Goal: Find specific page/section: Find specific page/section

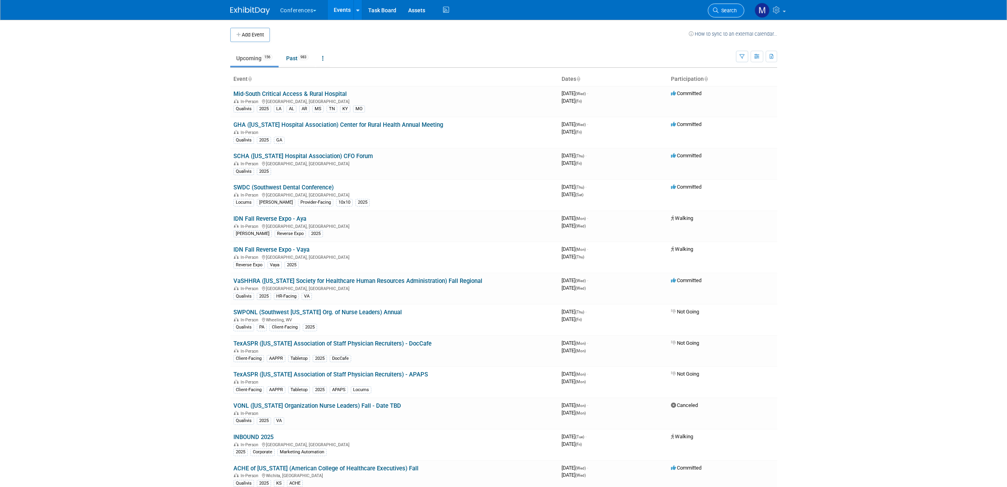
drag, startPoint x: 0, startPoint y: 0, endPoint x: 723, endPoint y: 5, distance: 723.0
click at [723, 5] on link "Search" at bounding box center [726, 11] width 36 height 14
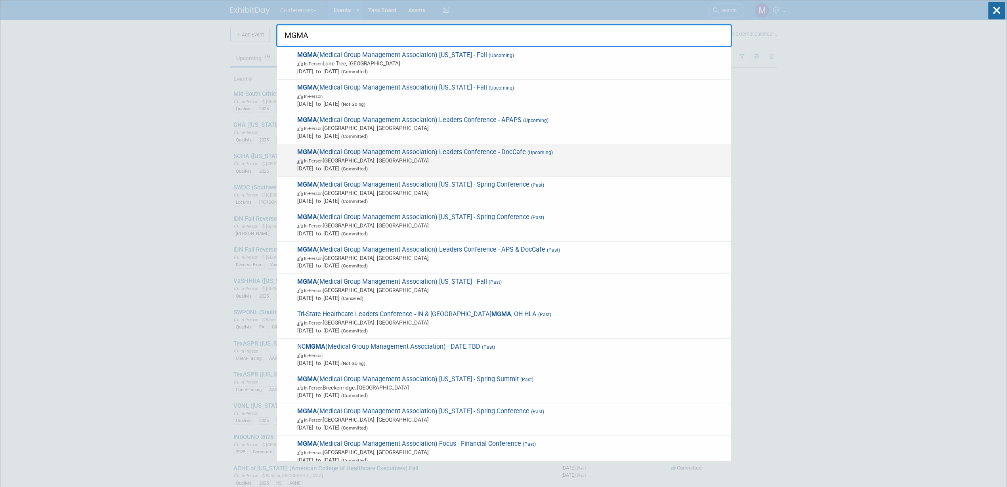
type input "MGMA"
click at [549, 149] on span "MGMA (Medical Group Management Association) Leaders Conference - DocCafe (Upcom…" at bounding box center [511, 160] width 432 height 24
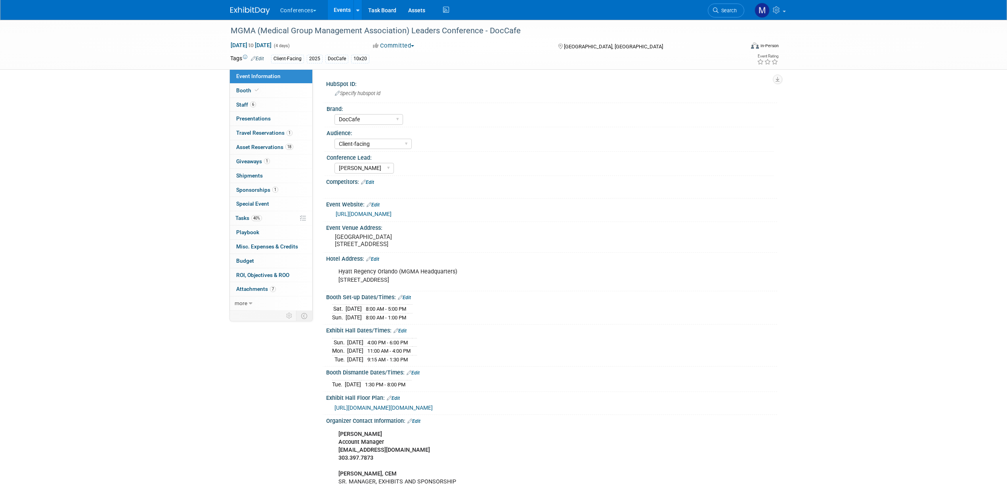
select select "DocCafe"
select select "Client-facing"
select select "Marygrace"
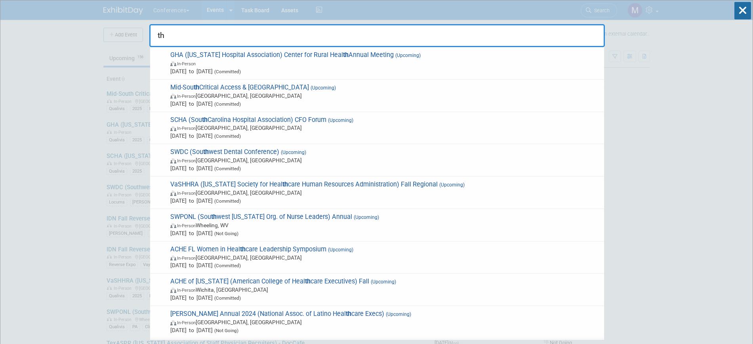
type input "t"
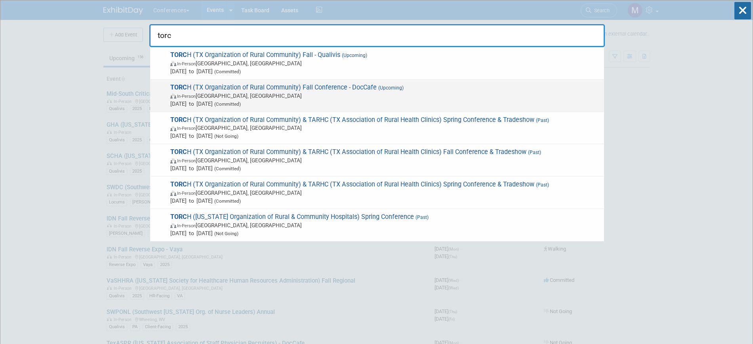
type input "torc"
click at [269, 95] on span "In-Person [GEOGRAPHIC_DATA], [GEOGRAPHIC_DATA]" at bounding box center [385, 96] width 430 height 8
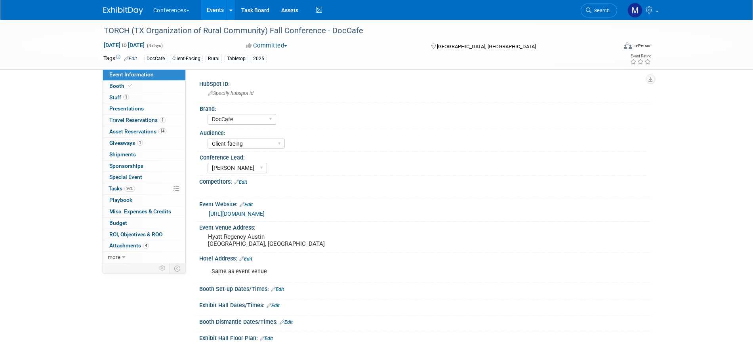
select select "DocCafe"
select select "Client-facing"
select select "Marygrace"
click at [130, 190] on span "26%" at bounding box center [129, 189] width 11 height 6
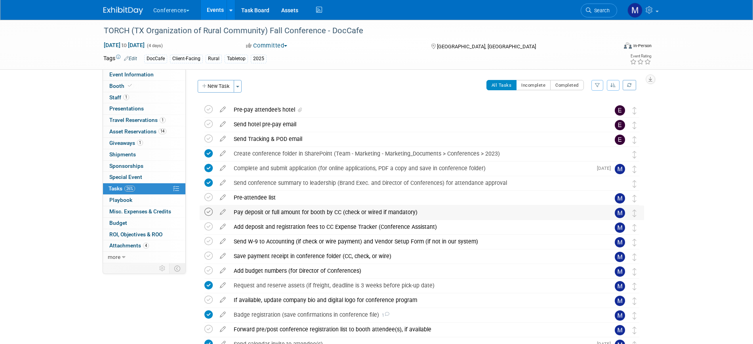
click at [208, 212] on icon at bounding box center [208, 212] width 8 height 8
click at [211, 225] on icon at bounding box center [208, 227] width 8 height 8
click at [209, 255] on icon at bounding box center [208, 256] width 8 height 8
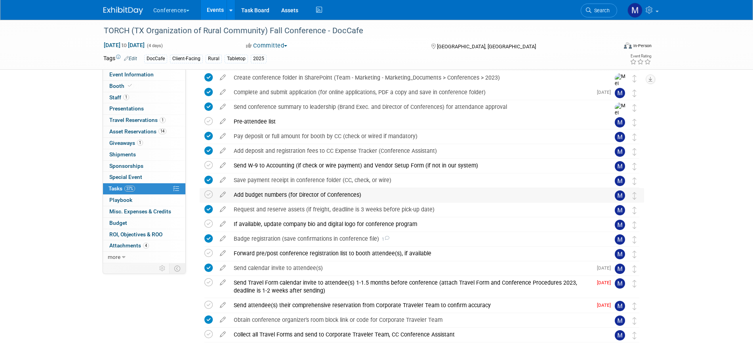
scroll to position [99, 0]
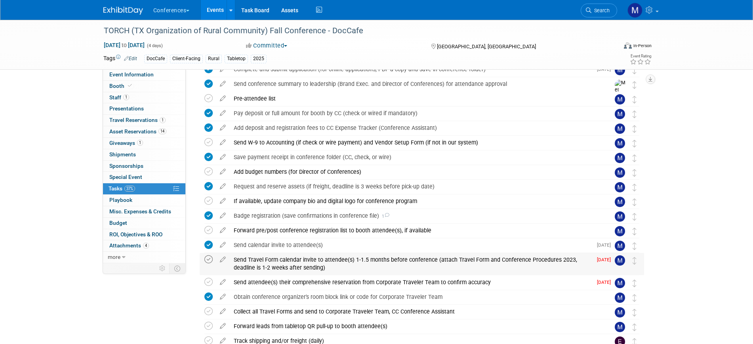
click at [209, 260] on icon at bounding box center [208, 260] width 8 height 8
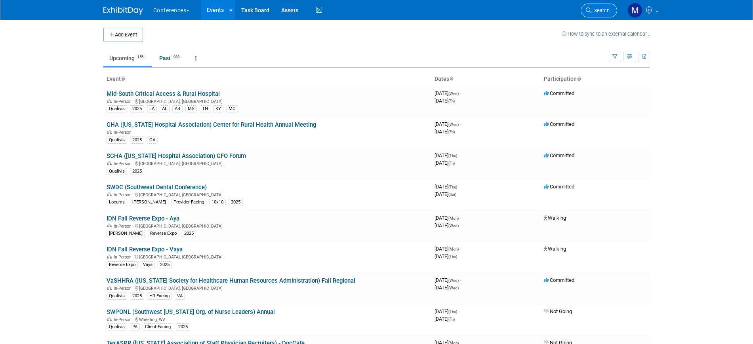
click at [608, 11] on span "Search" at bounding box center [600, 11] width 18 height 6
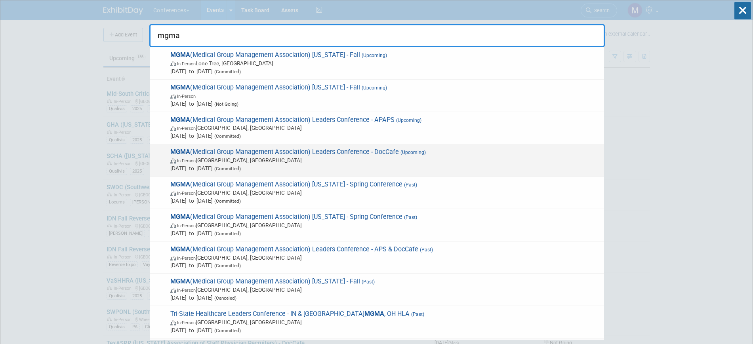
type input "mgma"
click at [423, 151] on span "(Upcoming)" at bounding box center [412, 153] width 27 height 6
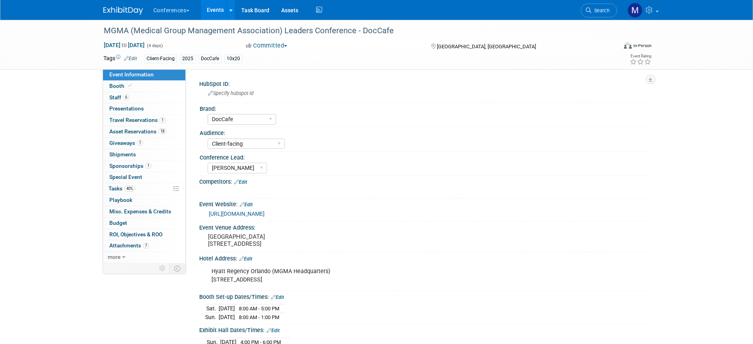
select select "DocCafe"
select select "Client-facing"
select select "Marygrace"
click at [155, 121] on span "Travel Reservations 1" at bounding box center [137, 120] width 56 height 6
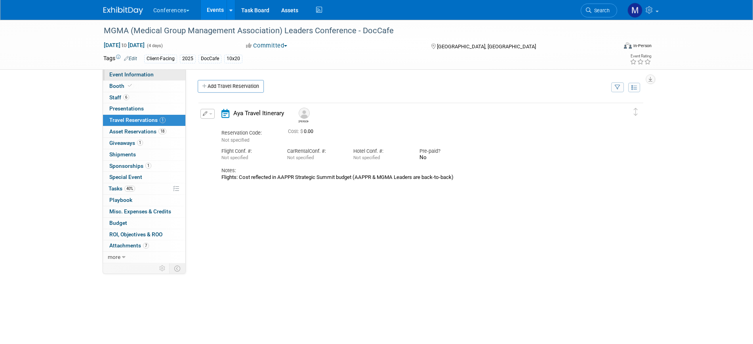
click at [157, 80] on link "Event Information" at bounding box center [144, 74] width 82 height 11
select select "DocCafe"
select select "Client-facing"
select select "Marygrace"
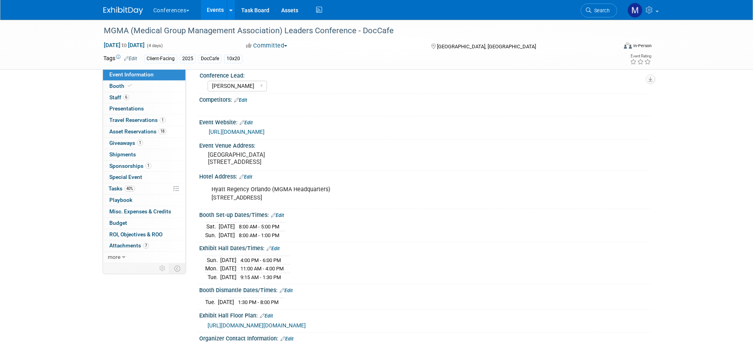
scroll to position [99, 0]
